Goal: Information Seeking & Learning: Learn about a topic

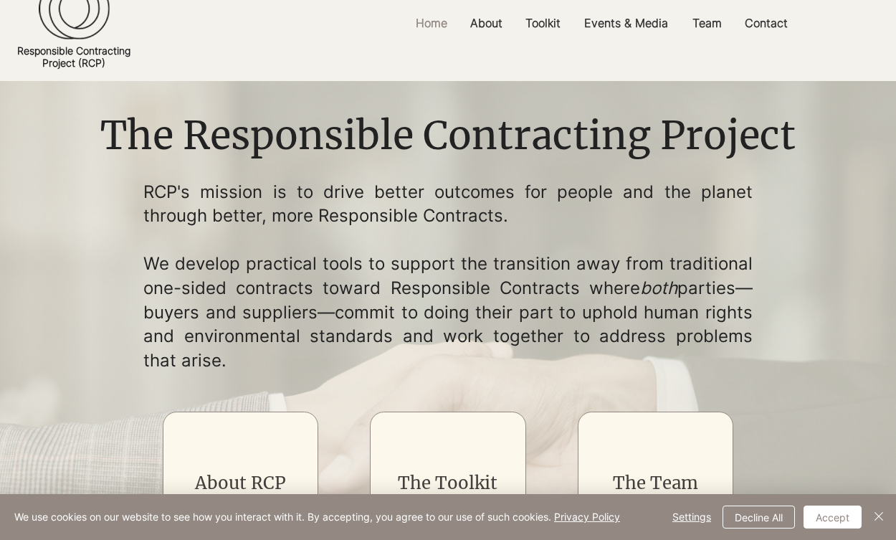
scroll to position [46, 0]
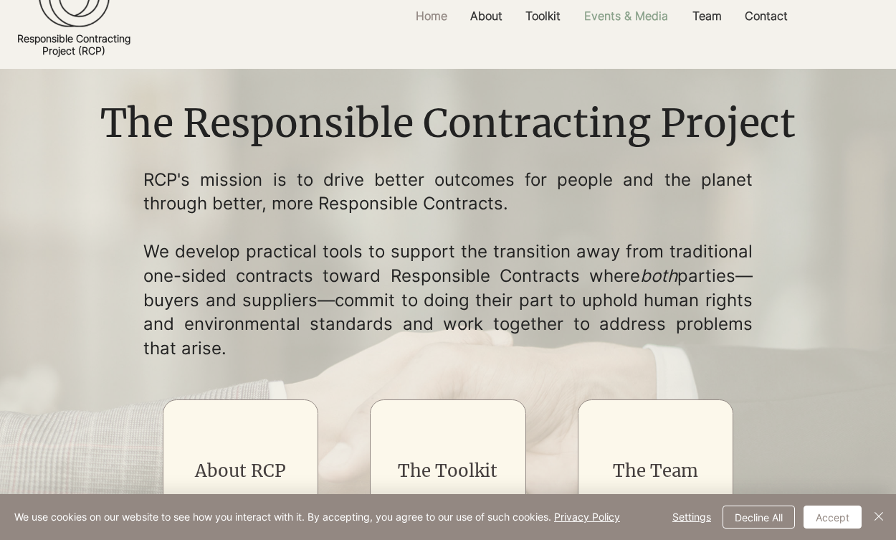
click at [662, 17] on p "Events & Media" at bounding box center [626, 16] width 98 height 32
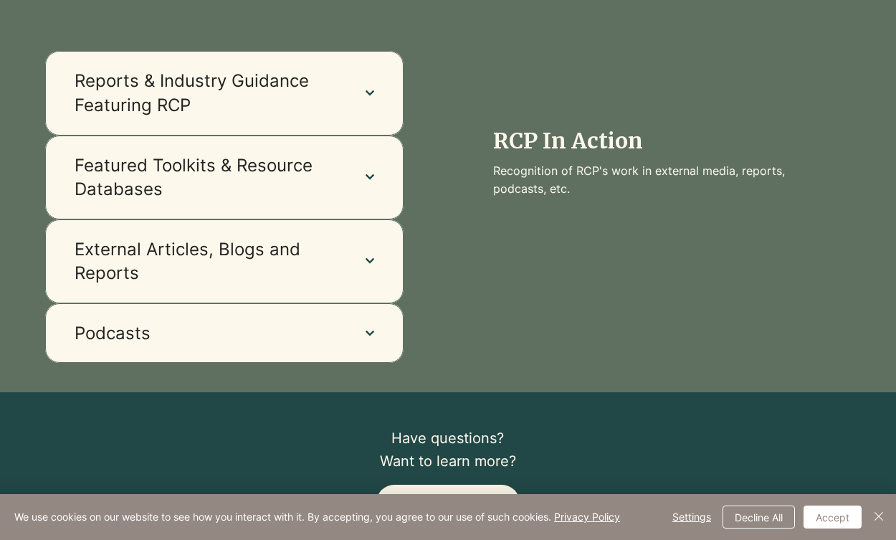
scroll to position [1163, 0]
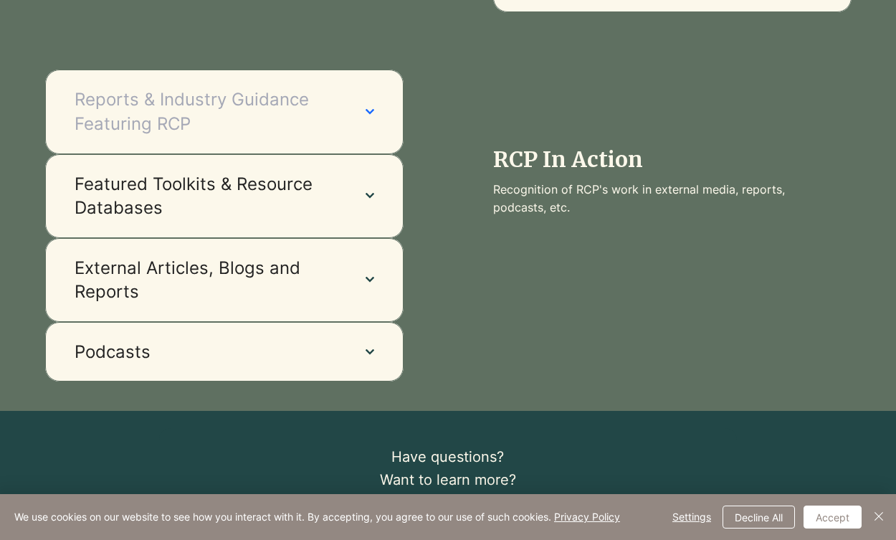
click at [383, 115] on button "Reports & Industry Guidance Featuring RCP" at bounding box center [224, 112] width 358 height 84
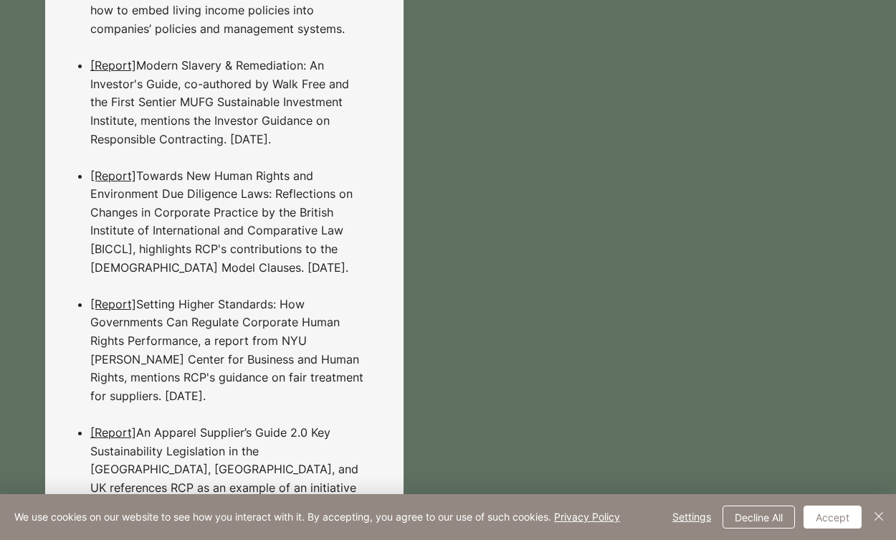
scroll to position [2085, 0]
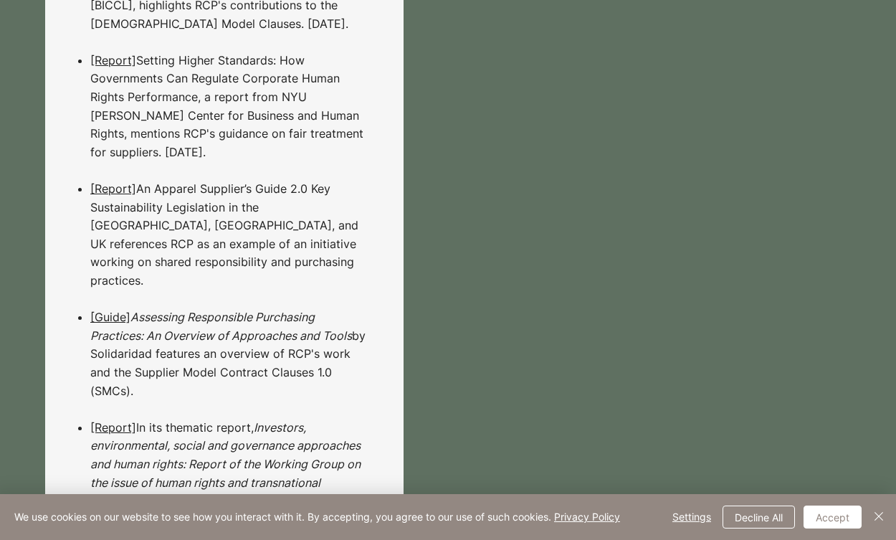
click at [367, 241] on div "2025 [ Handbook ] Handbook for Due Diligence Implementation in the Textile Sect…" at bounding box center [224, 5] width 358 height 2029
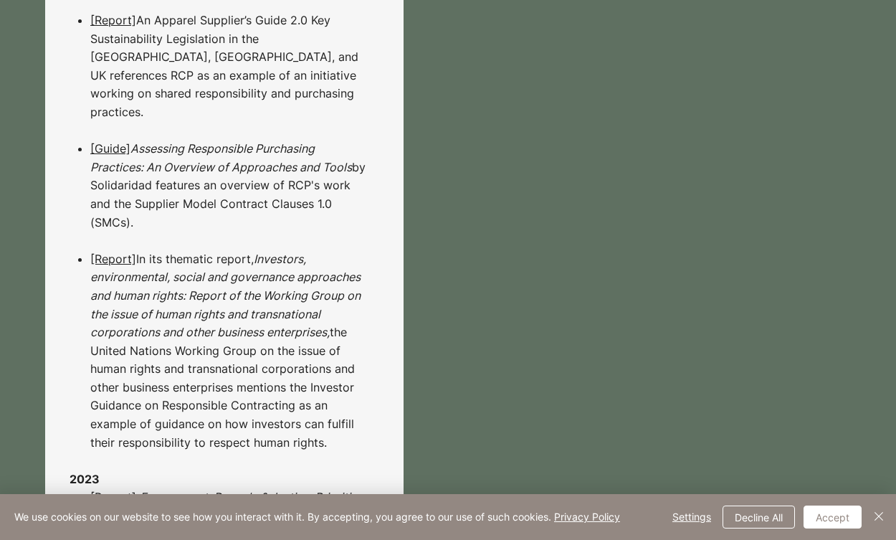
scroll to position [2497, 0]
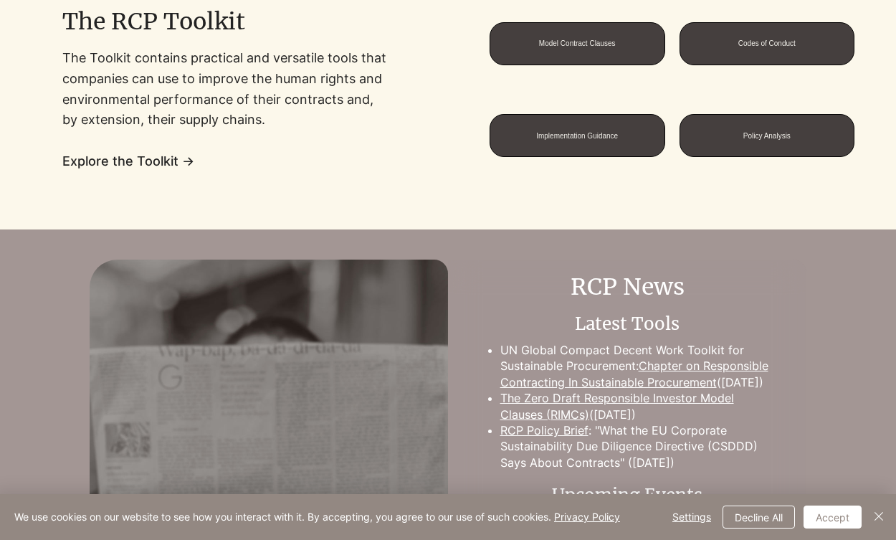
scroll to position [1205, 0]
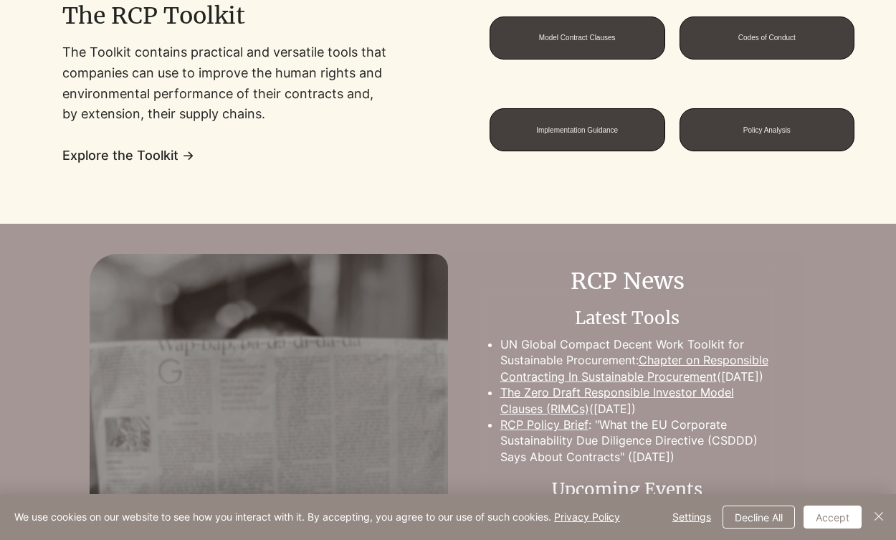
click at [66, 262] on div at bounding box center [448, 506] width 896 height 504
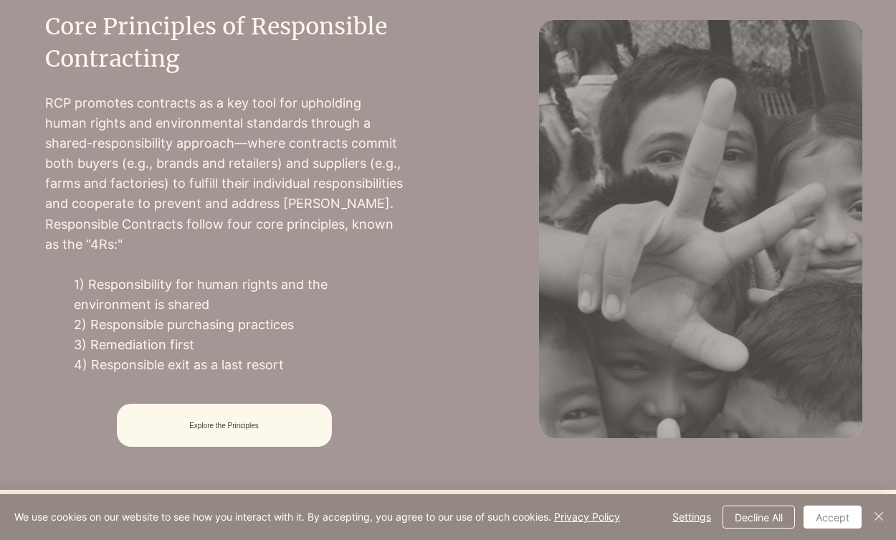
scroll to position [658, 0]
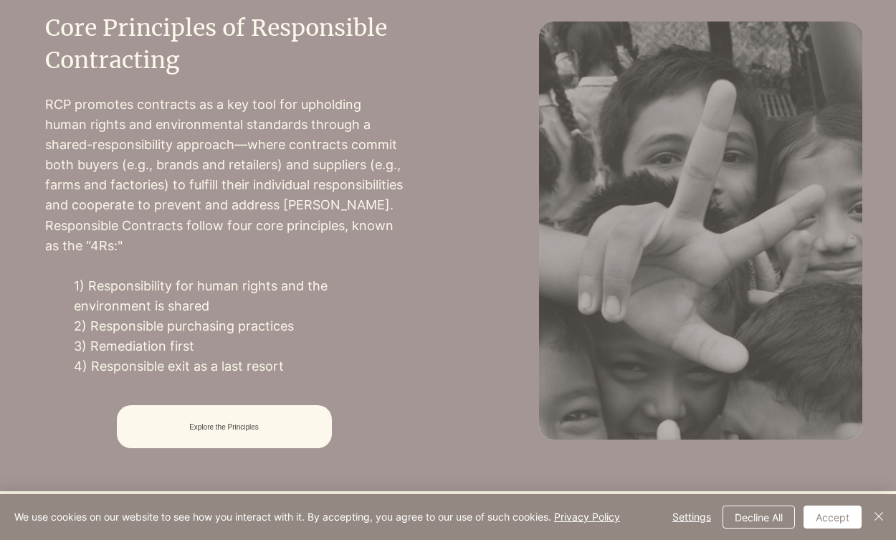
click at [125, 304] on p "1) Responsibility for human rights and the environment is shared" at bounding box center [239, 296] width 330 height 40
click at [41, 347] on div at bounding box center [224, 230] width 448 height 521
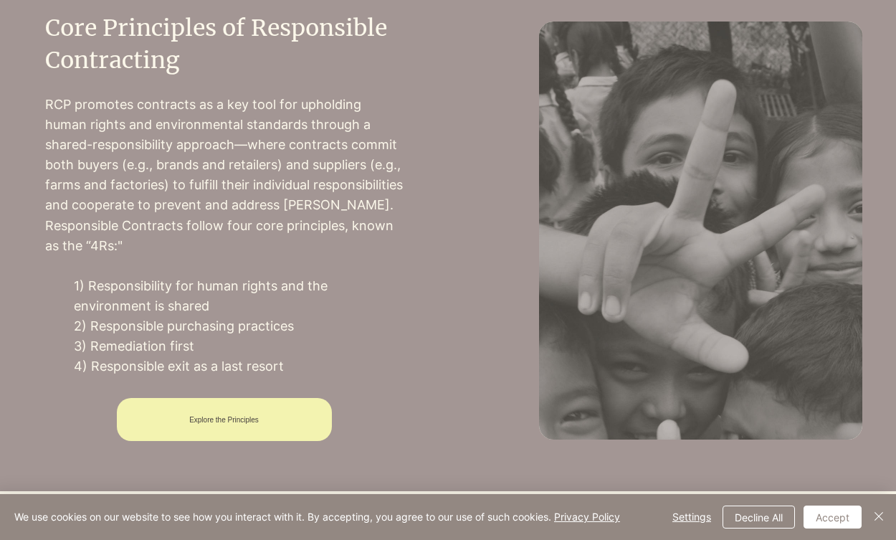
click at [193, 435] on span "Explore the Principles" at bounding box center [224, 419] width 215 height 43
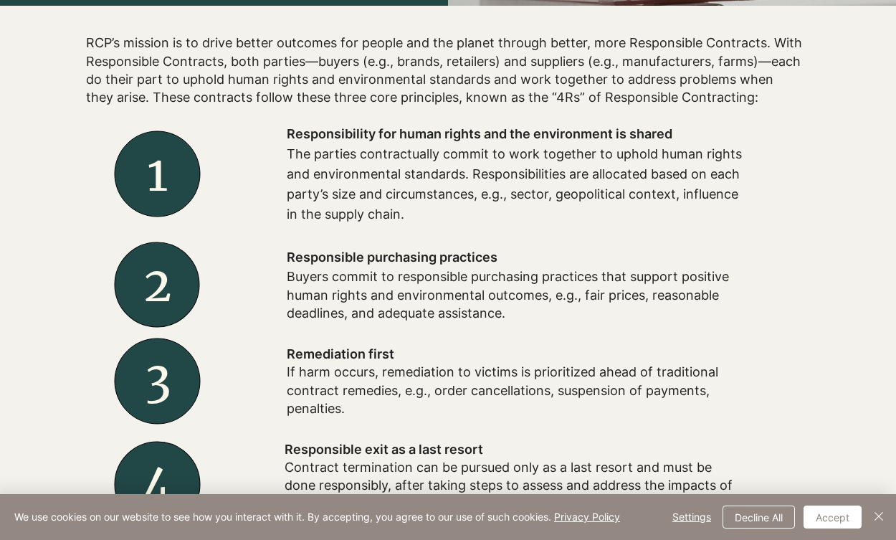
scroll to position [470, 0]
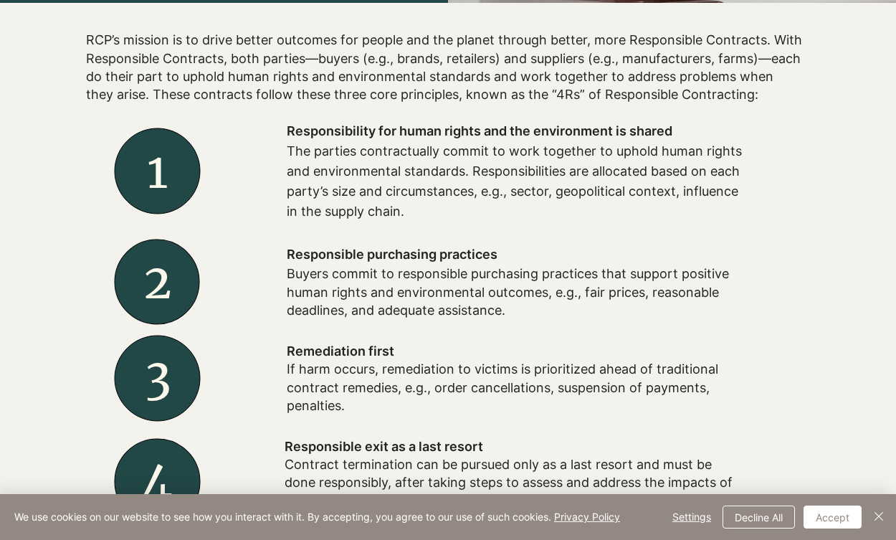
click at [281, 284] on div at bounding box center [515, 281] width 573 height 97
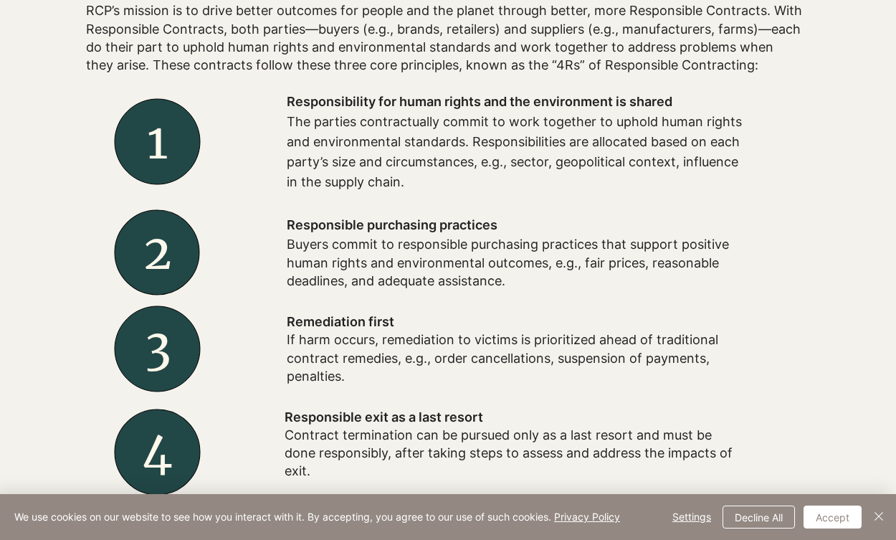
scroll to position [510, 0]
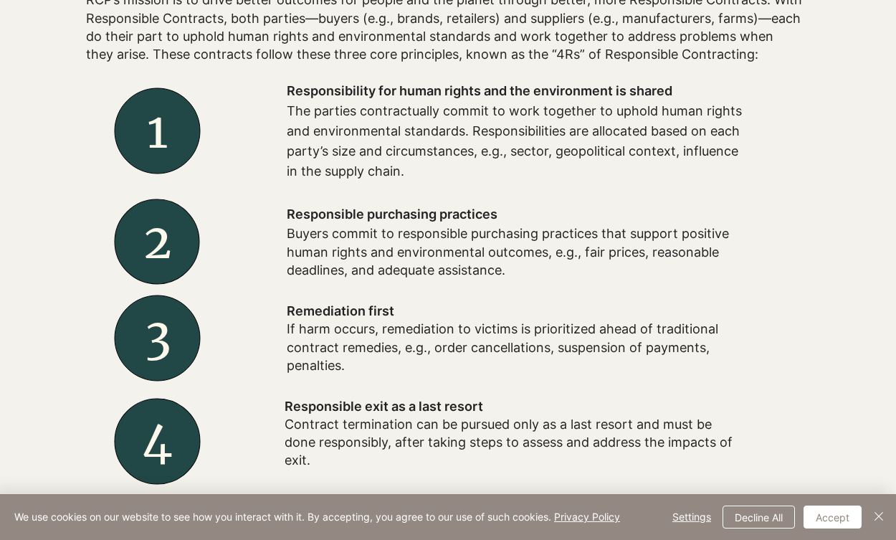
click at [291, 318] on span "Remediation first" at bounding box center [341, 310] width 108 height 15
drag, startPoint x: 287, startPoint y: 320, endPoint x: 402, endPoint y: 318, distance: 115.4
click at [402, 319] on p "Remediation first" at bounding box center [516, 311] width 459 height 18
